Goal: Task Accomplishment & Management: Use online tool/utility

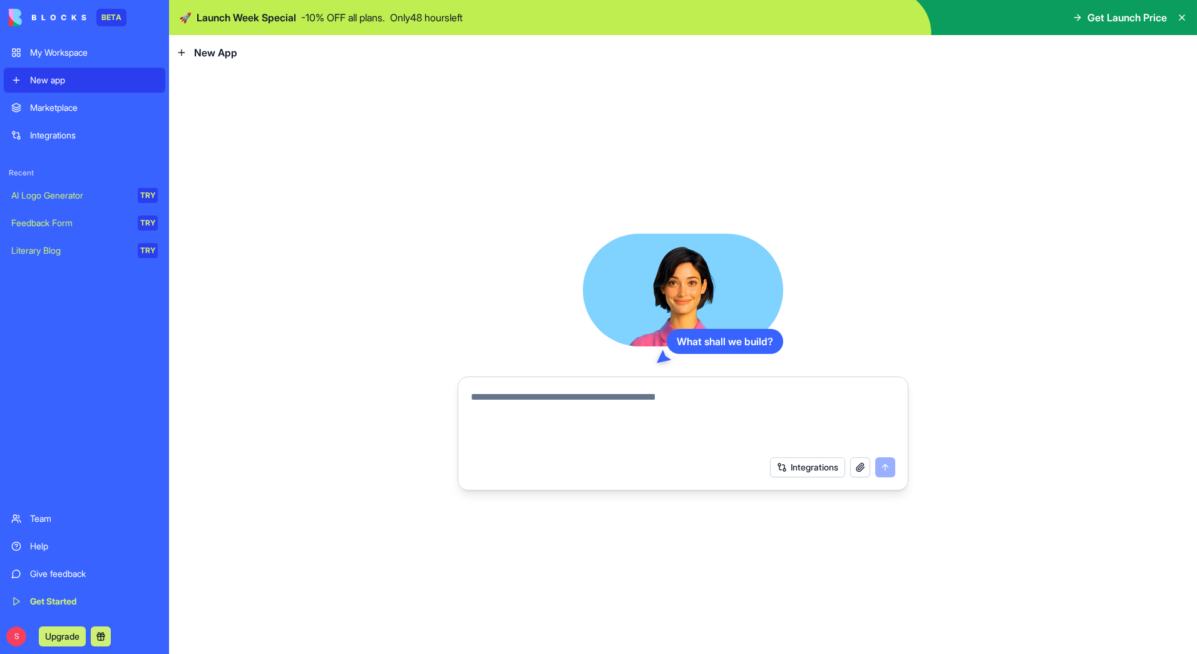
click at [1134, 15] on span "Get Launch Price" at bounding box center [1128, 17] width 80 height 15
click at [1077, 23] on div "Get Launch Price" at bounding box center [1120, 17] width 95 height 15
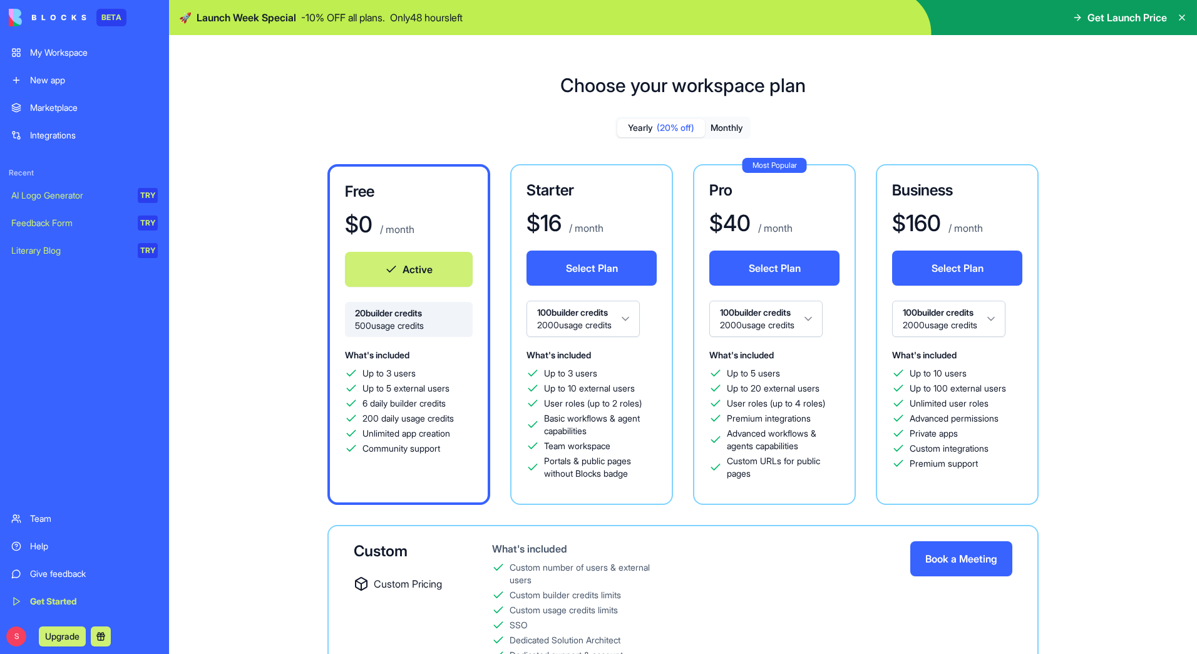
click at [69, 106] on div "Marketplace" at bounding box center [94, 107] width 128 height 13
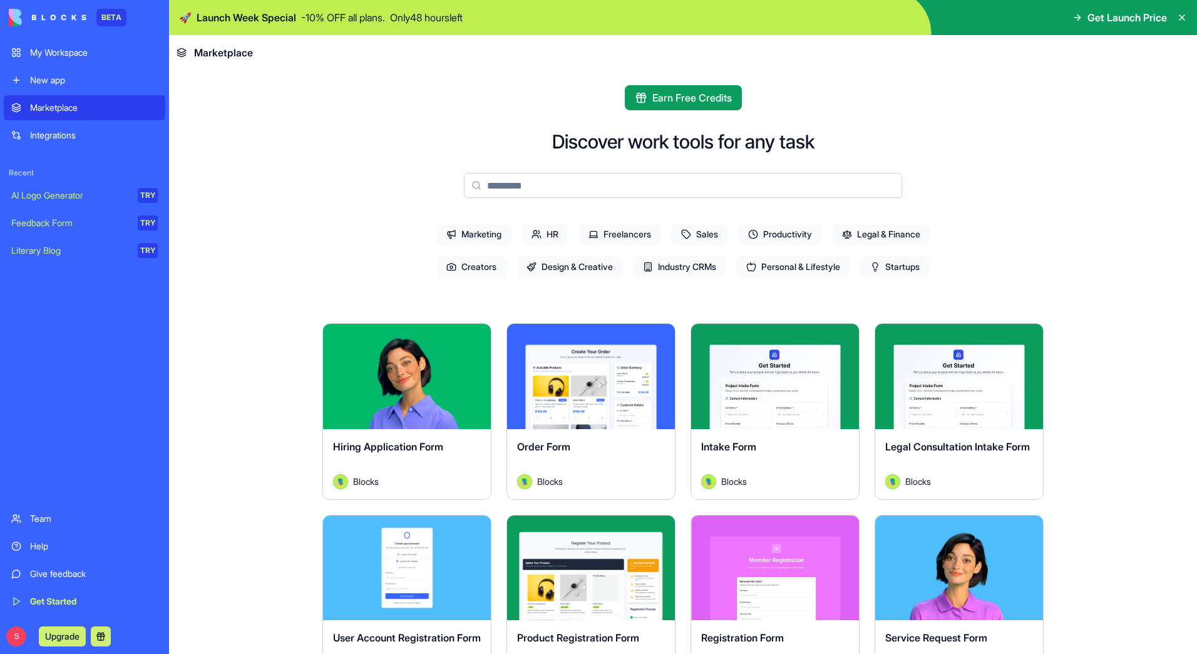
click at [43, 135] on div "Integrations" at bounding box center [94, 135] width 128 height 13
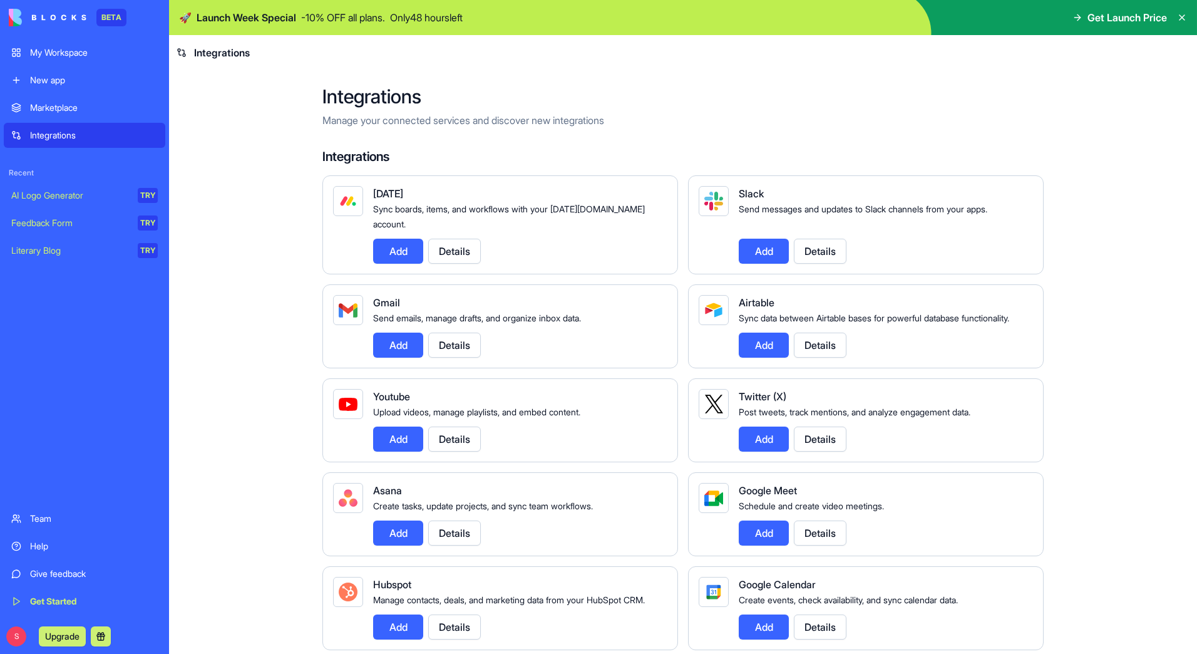
click at [401, 536] on button "Add" at bounding box center [398, 532] width 50 height 25
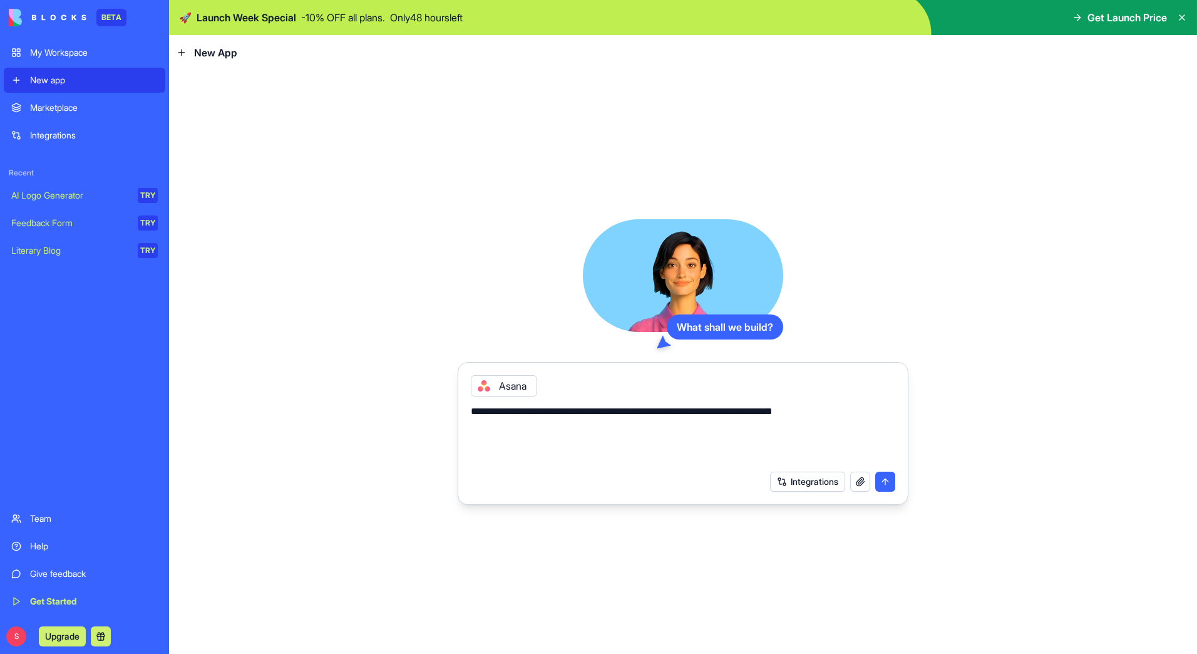
type textarea "**********"
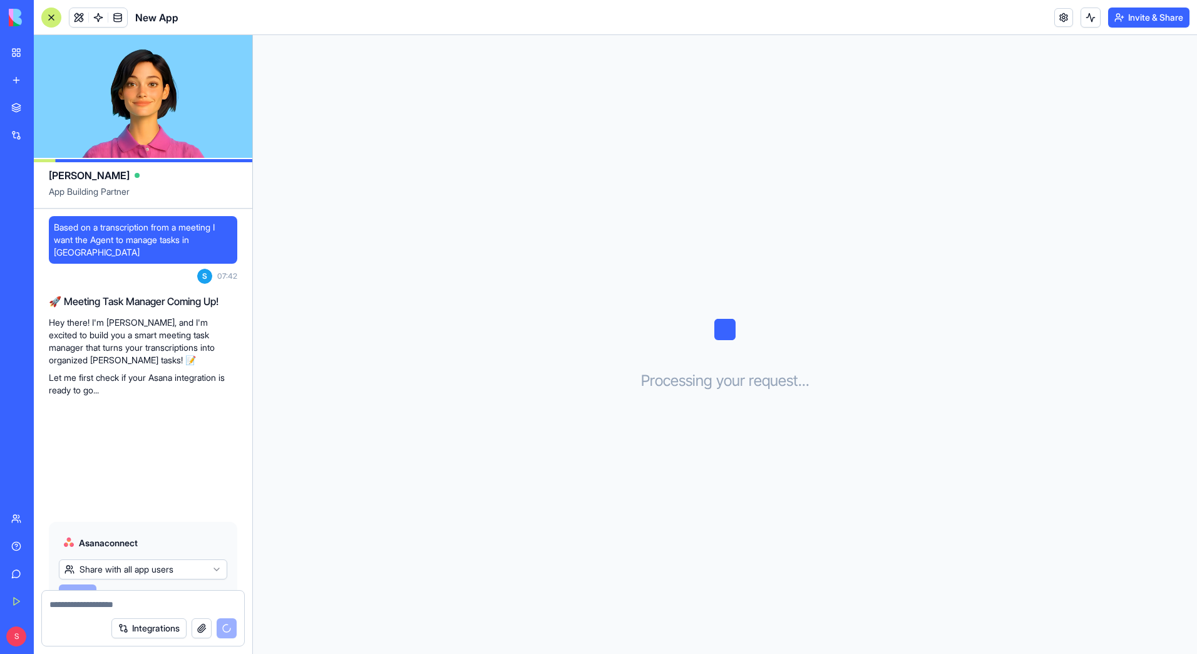
scroll to position [44, 0]
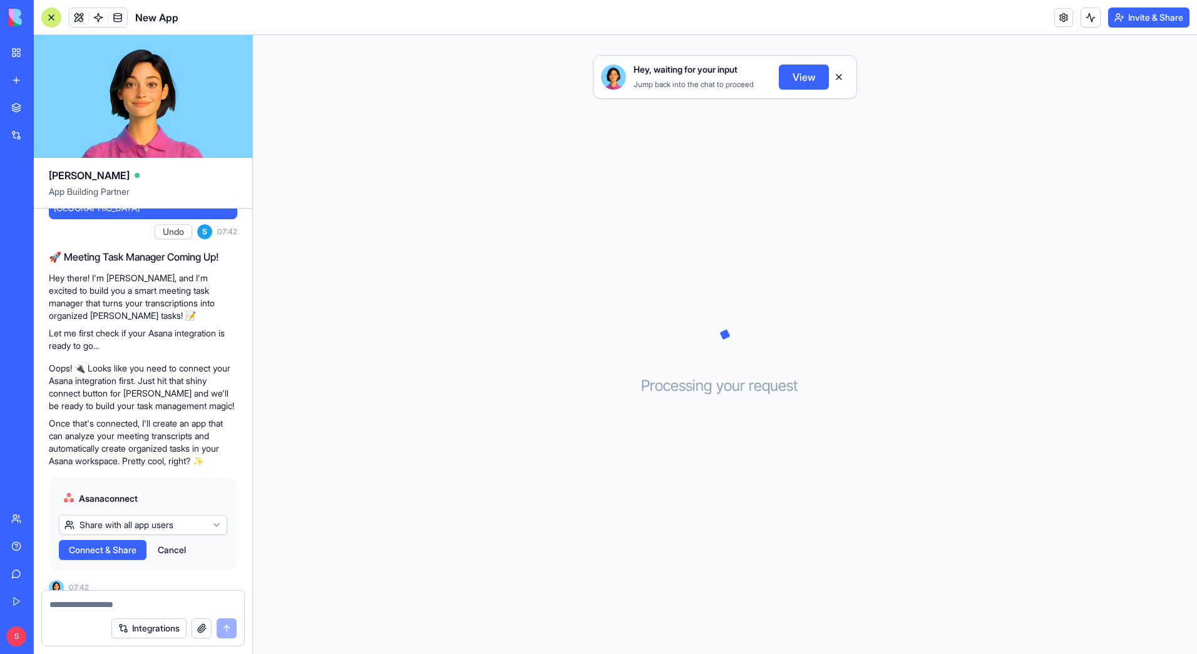
click at [840, 72] on button at bounding box center [839, 77] width 20 height 20
click at [19, 9] on img at bounding box center [48, 18] width 78 height 18
click at [78, 18] on img at bounding box center [48, 18] width 78 height 18
click at [46, 58] on div "My Workspace" at bounding box center [38, 52] width 16 height 13
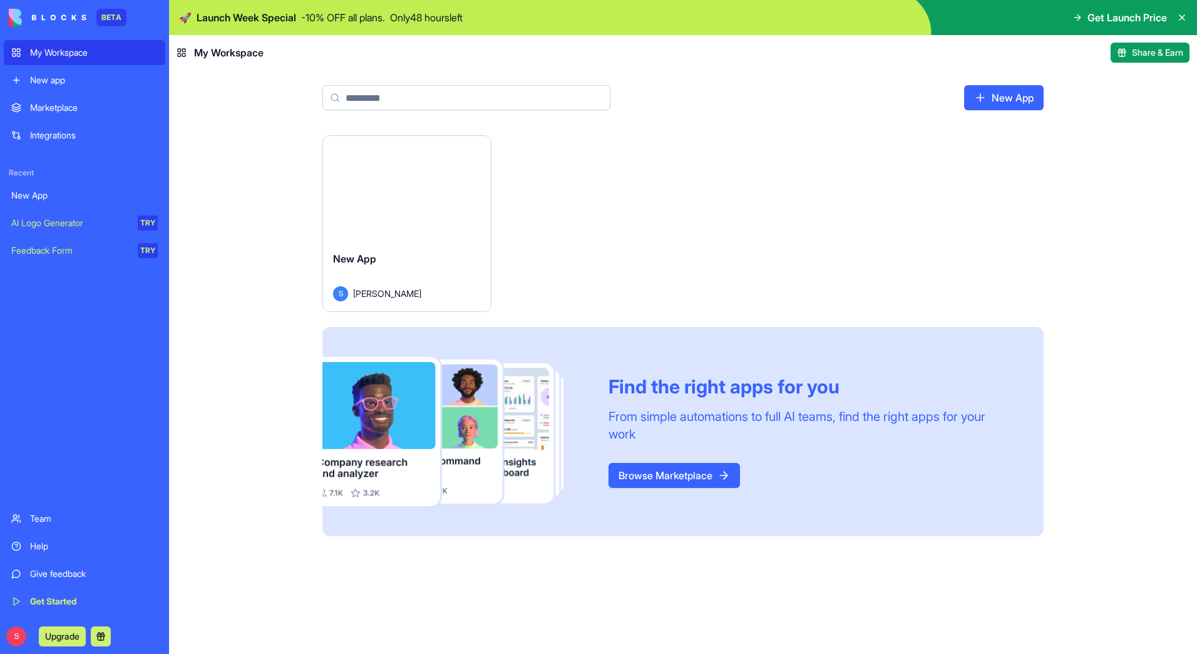
click at [487, 52] on header "My Workspace Share & Earn" at bounding box center [683, 52] width 1028 height 35
click at [859, 148] on div "Launch New App S sven Find the right apps for you From simple automations to fu…" at bounding box center [683, 335] width 721 height 401
